Goal: Task Accomplishment & Management: Manage account settings

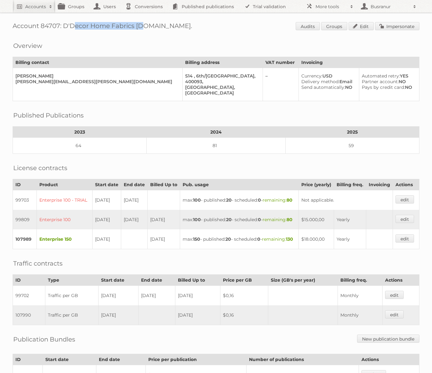
drag, startPoint x: 91, startPoint y: 26, endPoint x: 131, endPoint y: 26, distance: 40.6
click at [132, 26] on h1 "Account 84707: D'Decor Home Fabrics Pvt.Ltd. Audits Groups Edit Impersonate" at bounding box center [216, 26] width 407 height 9
copy h1 "D'Decor Home Fabrics"
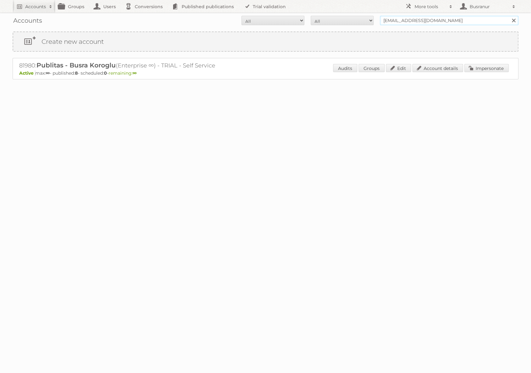
click at [412, 21] on input "busranur@publitas.com" at bounding box center [449, 20] width 139 height 9
paste input "ruben.lojo@vaimo"
type input "ruben.lojo@vaimo.com"
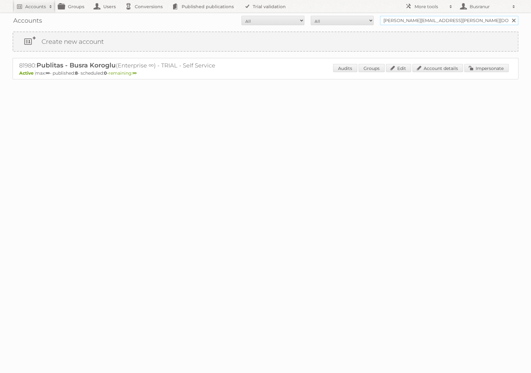
click at [509, 16] on input "Search" at bounding box center [513, 20] width 9 height 9
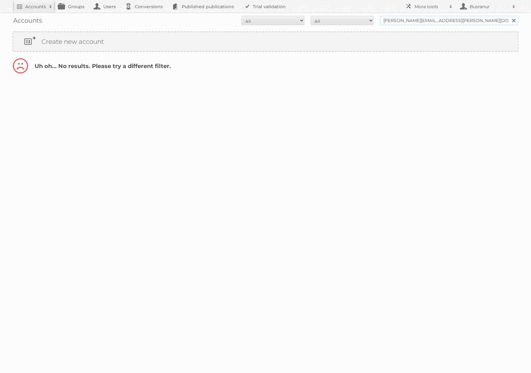
drag, startPoint x: 406, startPoint y: 21, endPoint x: 373, endPoint y: 21, distance: 32.4
click at [373, 21] on form "All Active Expired Pending All Paid Trials Self service ruben.lojo@vaimo.com Se…" at bounding box center [266, 20] width 506 height 9
type input "@[DOMAIN_NAME]"
click at [509, 16] on input "Search" at bounding box center [513, 20] width 9 height 9
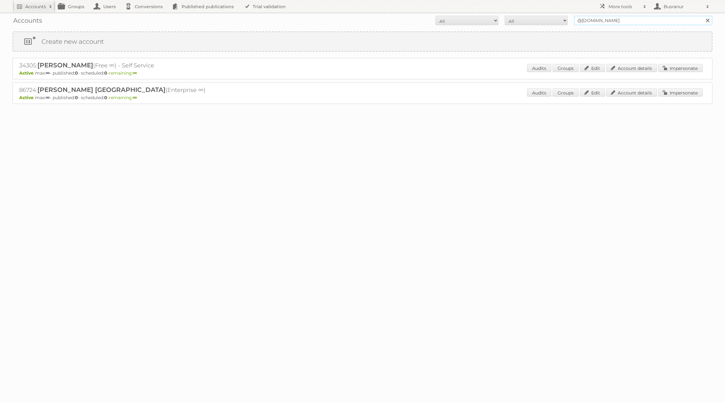
click at [531, 21] on input "@vaimo.com" at bounding box center [643, 20] width 139 height 9
paste input "[EMAIL_ADDRESS][DOMAIN_NAME]"
type input "[EMAIL_ADDRESS][DOMAIN_NAME]"
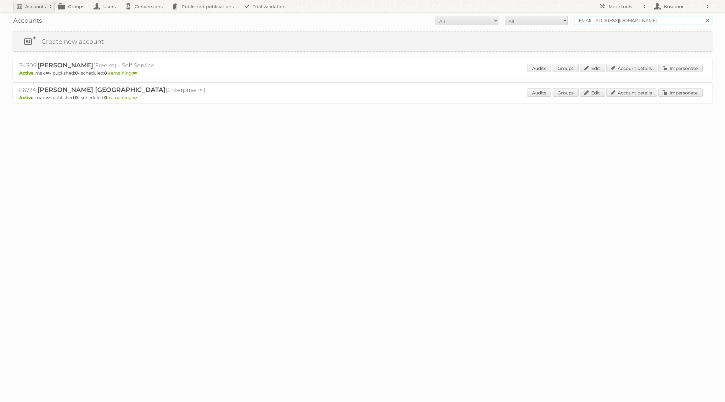
click at [531, 16] on input "Search" at bounding box center [707, 20] width 9 height 9
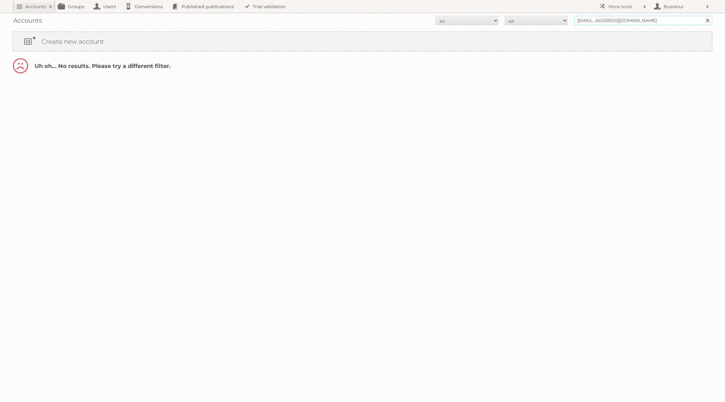
drag, startPoint x: 596, startPoint y: 20, endPoint x: 573, endPoint y: 20, distance: 22.7
click at [573, 20] on form "All Active Expired Pending All Paid Trials Self service [EMAIL_ADDRESS][DOMAIN_…" at bounding box center [363, 20] width 700 height 9
type input "@[DOMAIN_NAME]"
click at [703, 16] on input "Search" at bounding box center [707, 20] width 9 height 9
click at [634, 68] on link "Account details" at bounding box center [632, 68] width 51 height 8
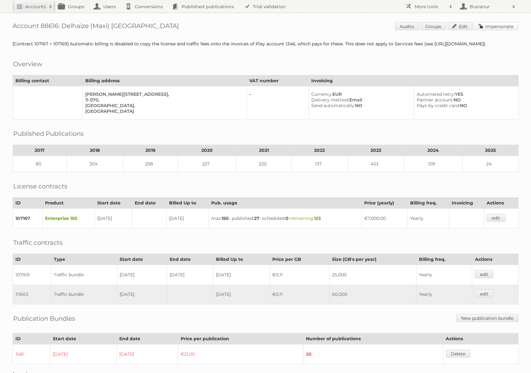
click at [486, 26] on link "Impersonate" at bounding box center [496, 26] width 44 height 8
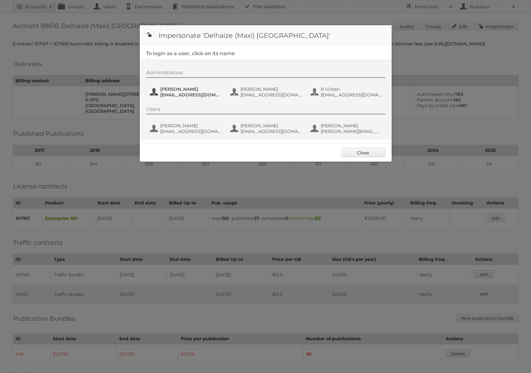
click at [167, 88] on span "Marija" at bounding box center [190, 89] width 61 height 6
